Goal: Task Accomplishment & Management: Complete application form

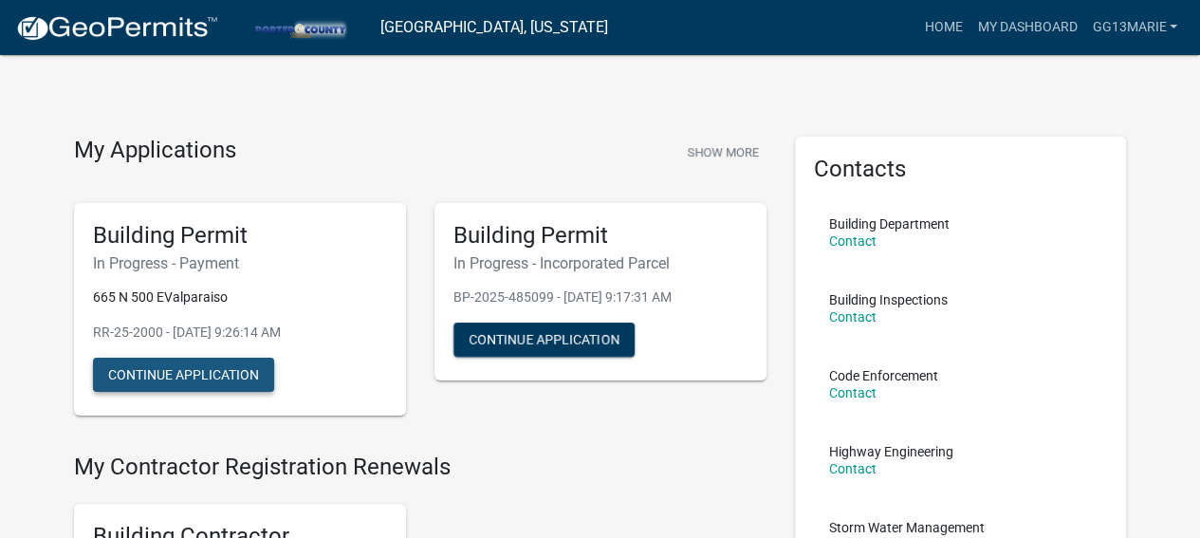
click at [156, 378] on button "Continue Application" at bounding box center [183, 375] width 181 height 34
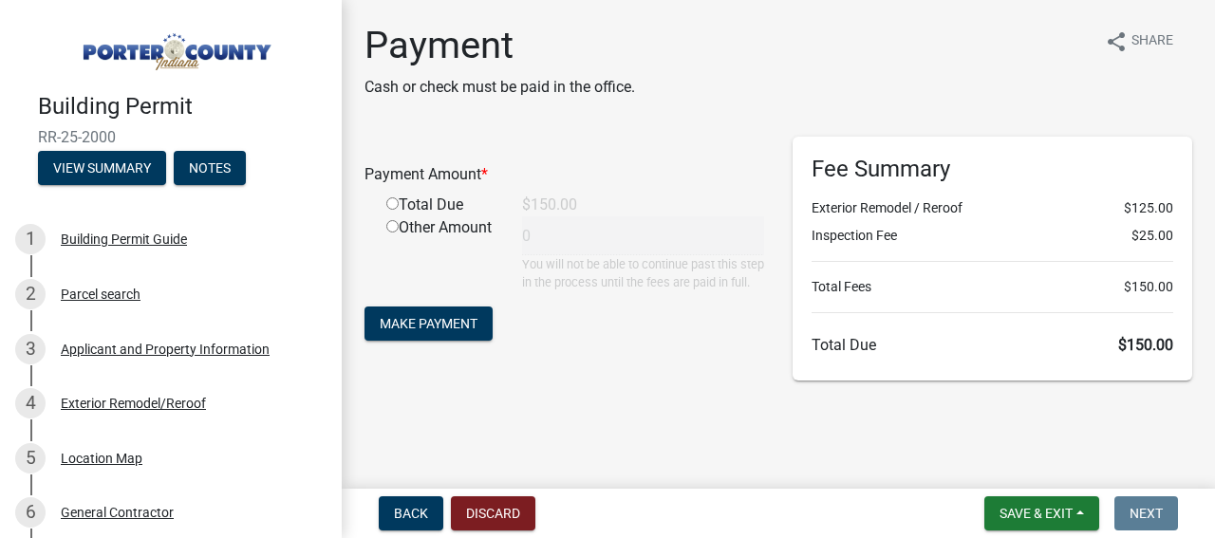
click at [392, 202] on input "radio" at bounding box center [392, 203] width 12 height 12
radio input "true"
type input "150"
click at [432, 331] on span "Make Payment" at bounding box center [429, 323] width 98 height 15
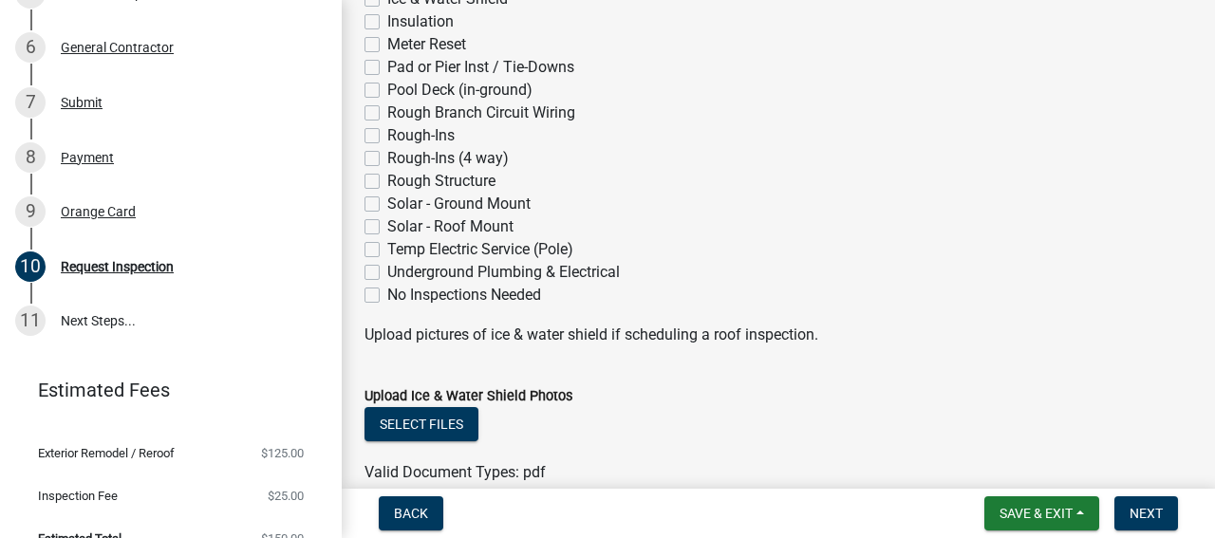
scroll to position [474, 0]
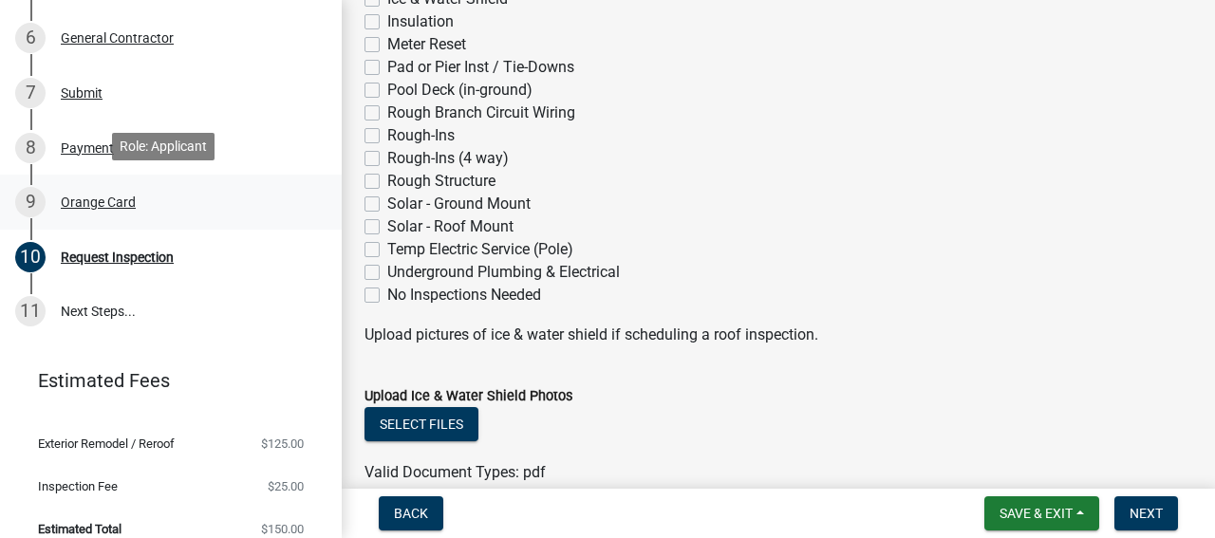
click at [91, 198] on div "Orange Card" at bounding box center [98, 201] width 75 height 13
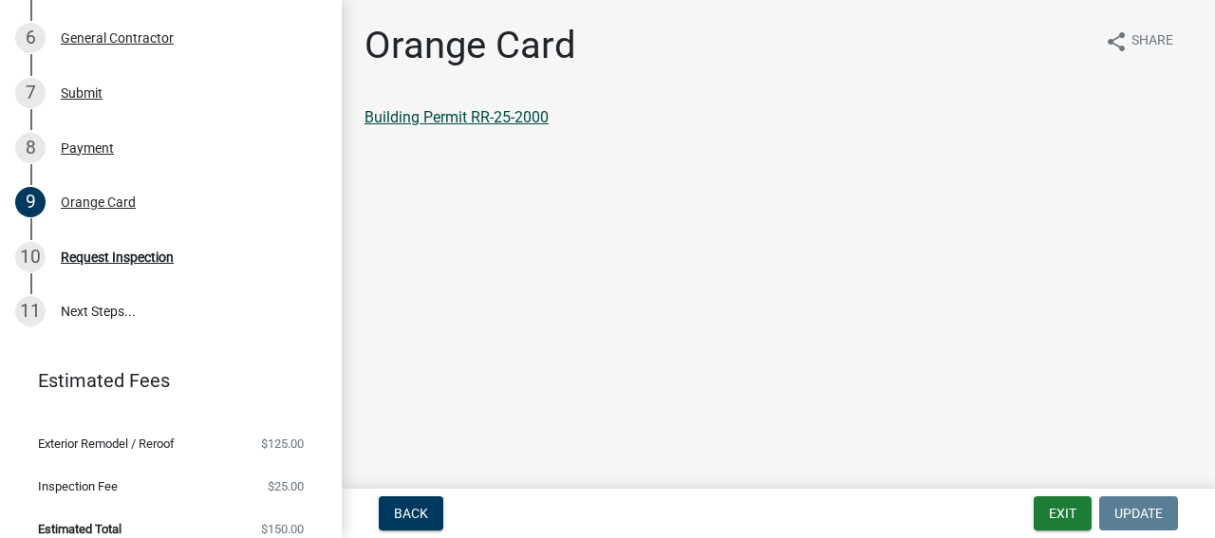
click at [481, 122] on link "Building Permit RR-25-2000" at bounding box center [456, 117] width 184 height 18
